Goal: Navigation & Orientation: Find specific page/section

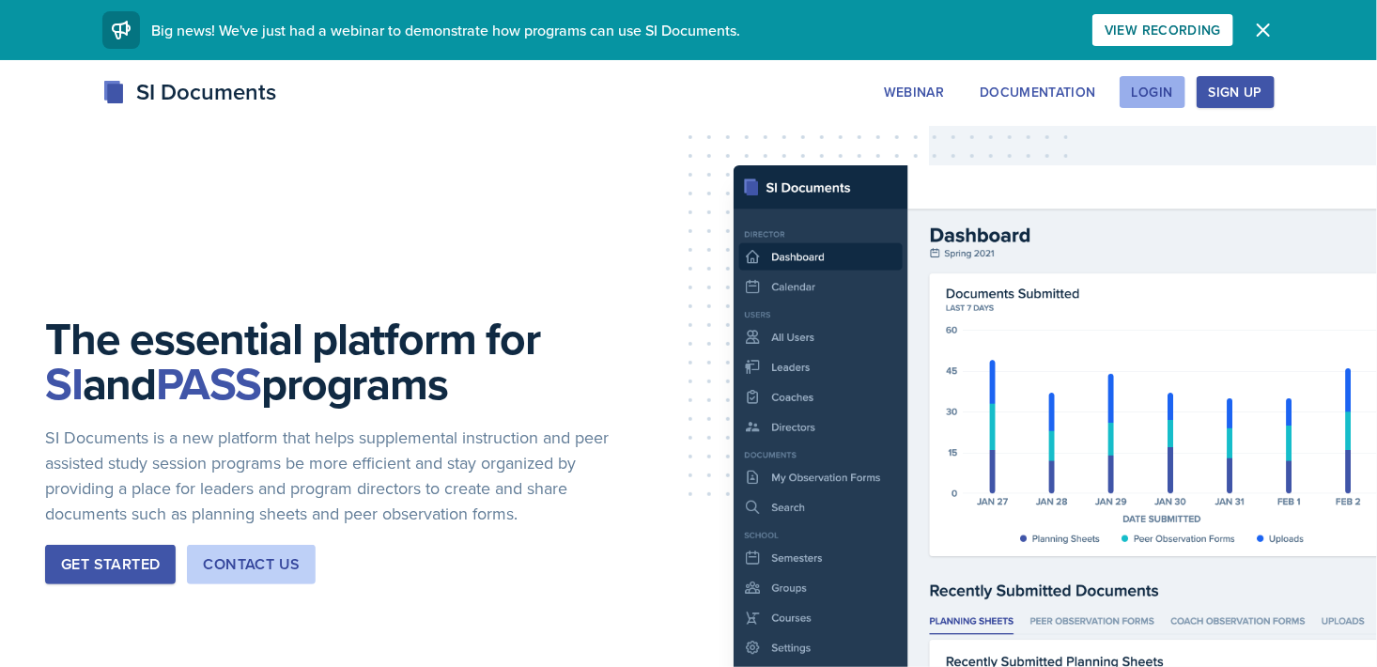
click at [1172, 91] on div "Login" at bounding box center [1151, 92] width 41 height 15
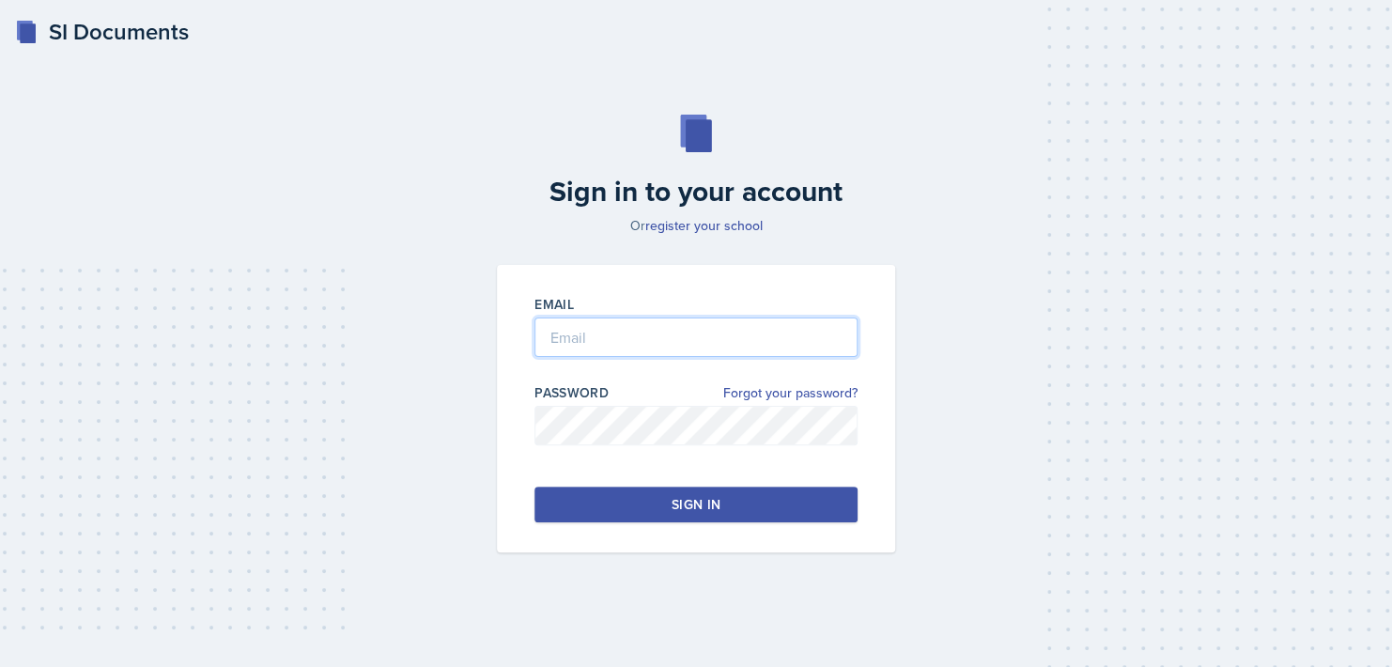
click at [566, 333] on input "email" at bounding box center [695, 336] width 323 height 39
type input "[EMAIL_ADDRESS][DOMAIN_NAME]"
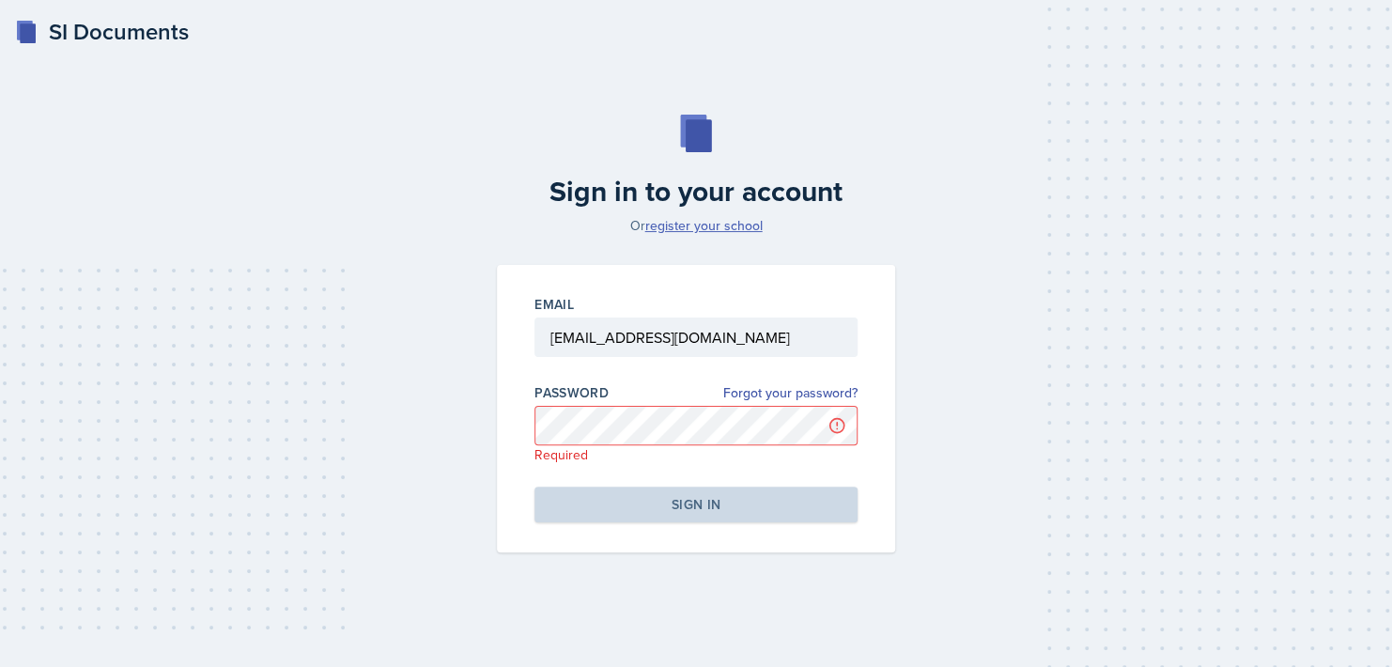
click at [710, 227] on link "register your school" at bounding box center [703, 225] width 117 height 19
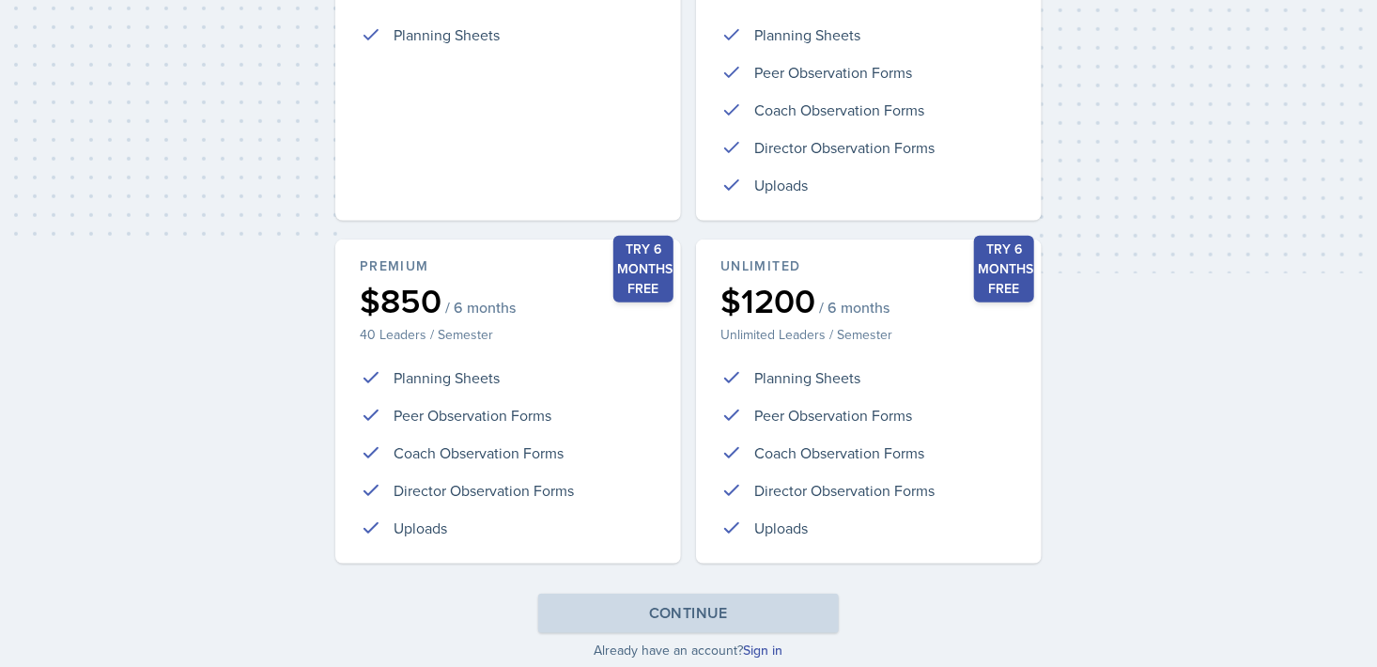
scroll to position [387, 0]
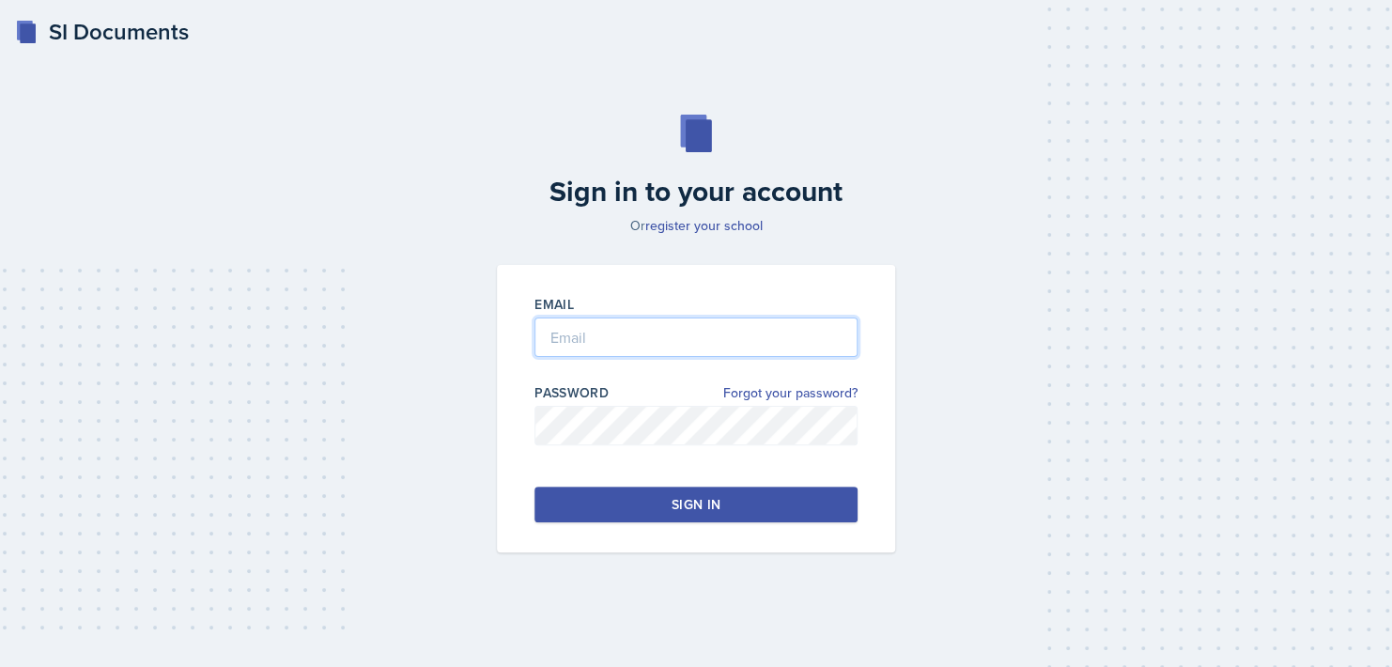
click at [644, 317] on input "email" at bounding box center [695, 336] width 323 height 39
type input "[EMAIL_ADDRESS][DOMAIN_NAME]"
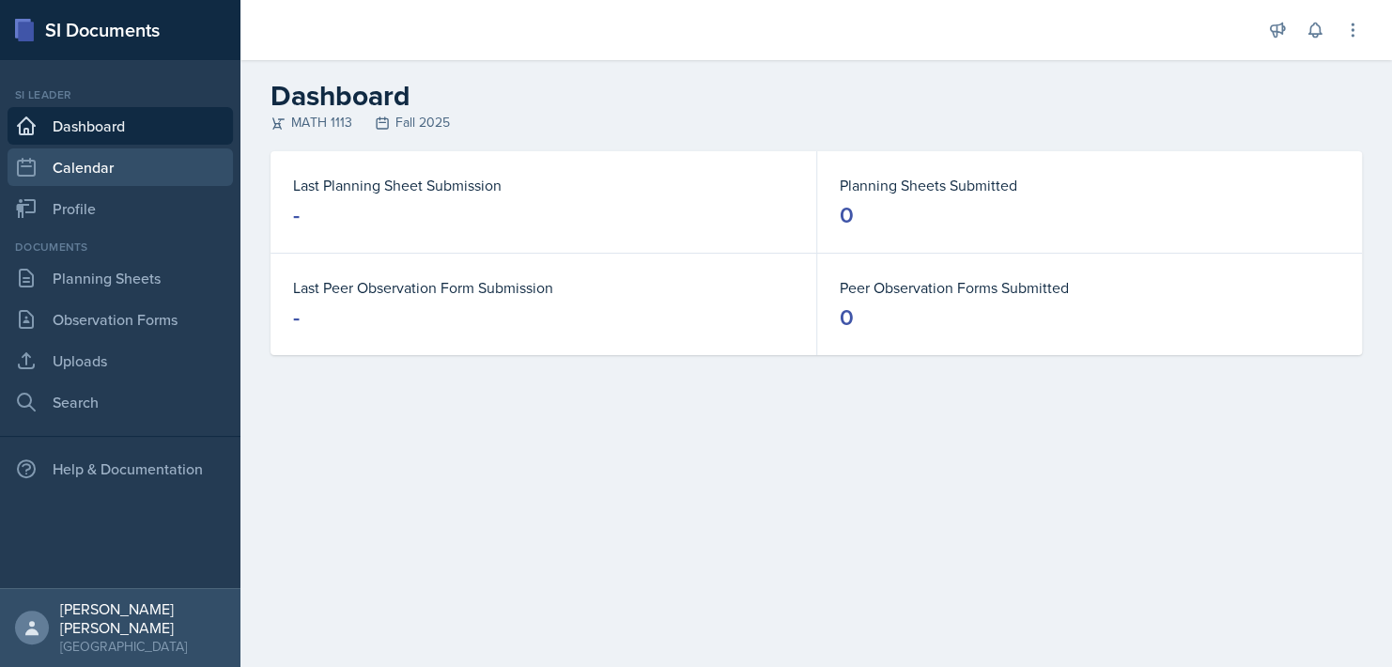
click at [206, 160] on link "Calendar" at bounding box center [120, 167] width 225 height 38
